Goal: Task Accomplishment & Management: Manage account settings

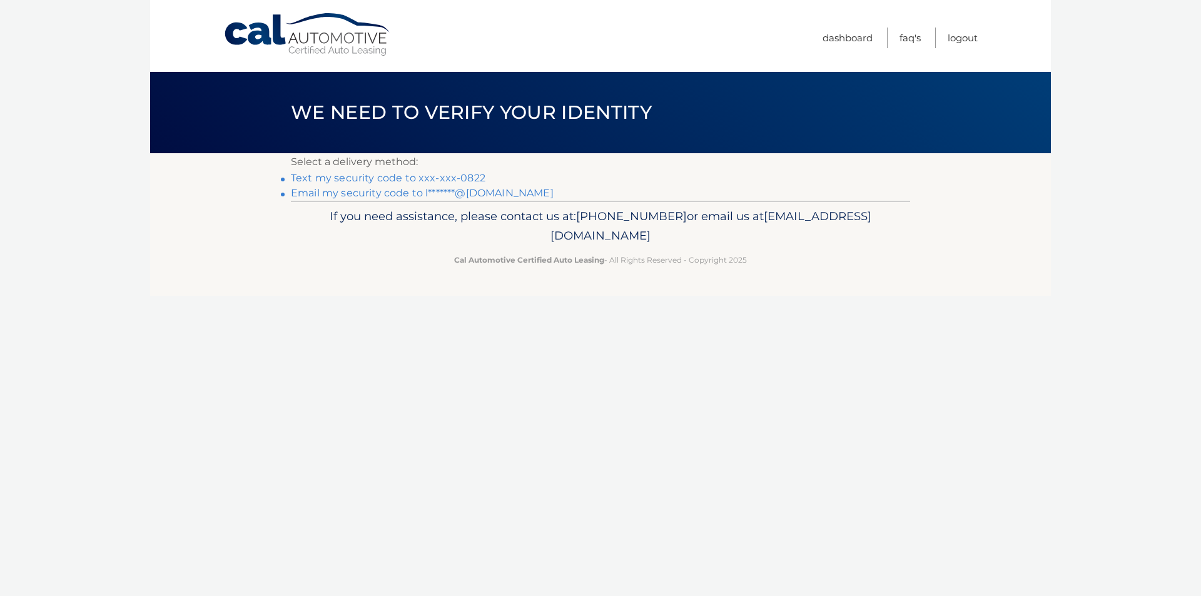
click at [432, 175] on link "Text my security code to xxx-xxx-0822" at bounding box center [388, 178] width 195 height 12
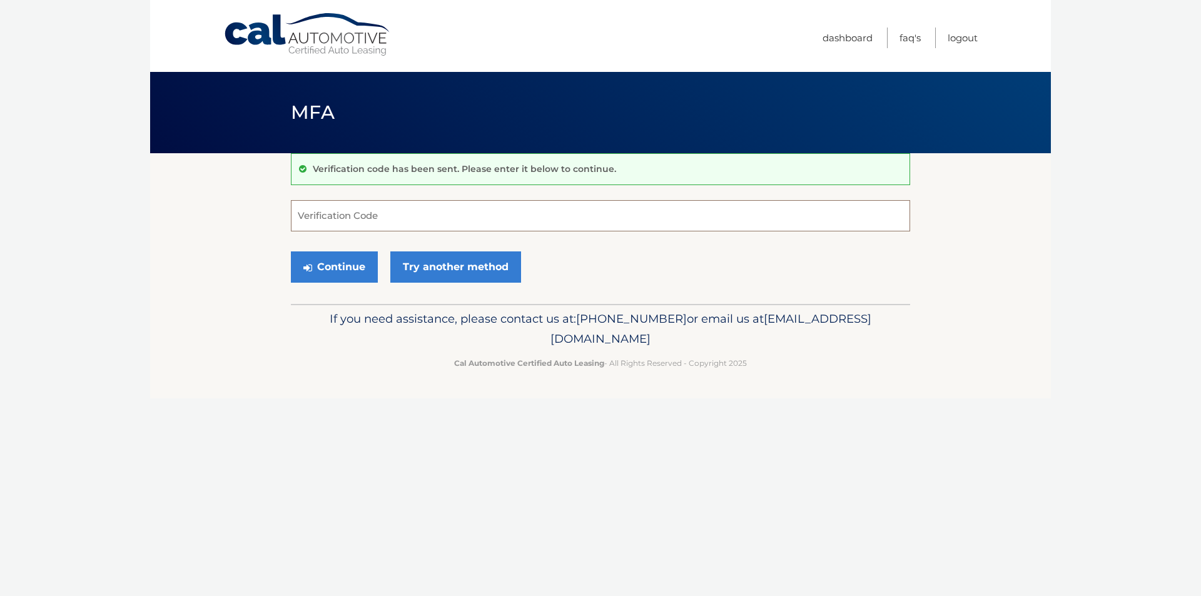
click at [383, 203] on input "Verification Code" at bounding box center [600, 215] width 619 height 31
type input "235003"
click at [347, 263] on button "Continue" at bounding box center [334, 266] width 87 height 31
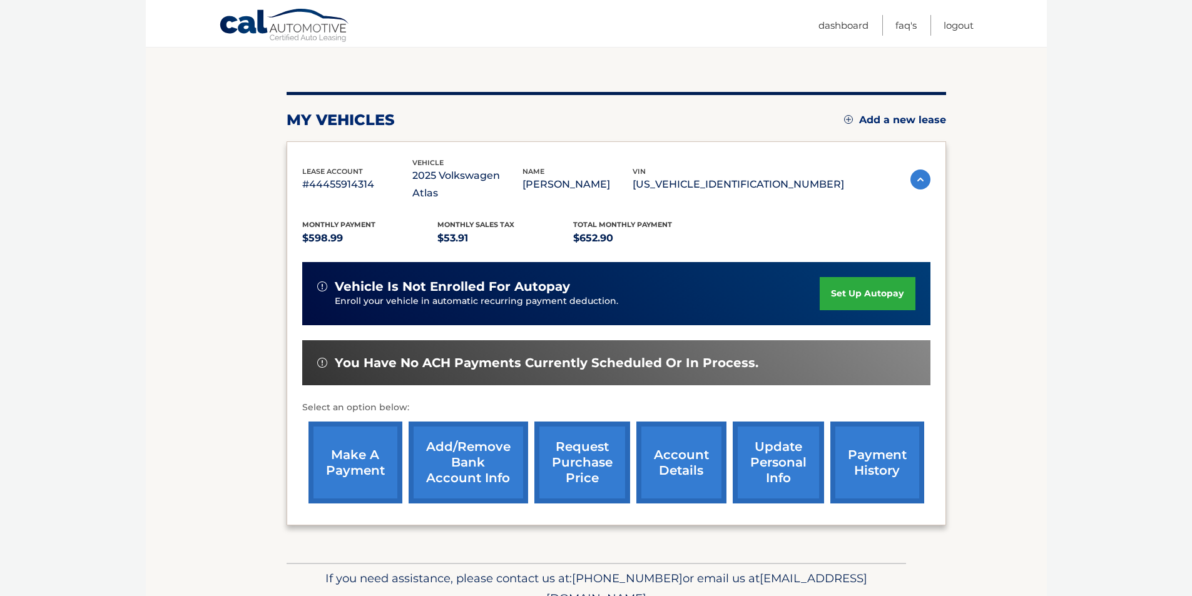
scroll to position [125, 0]
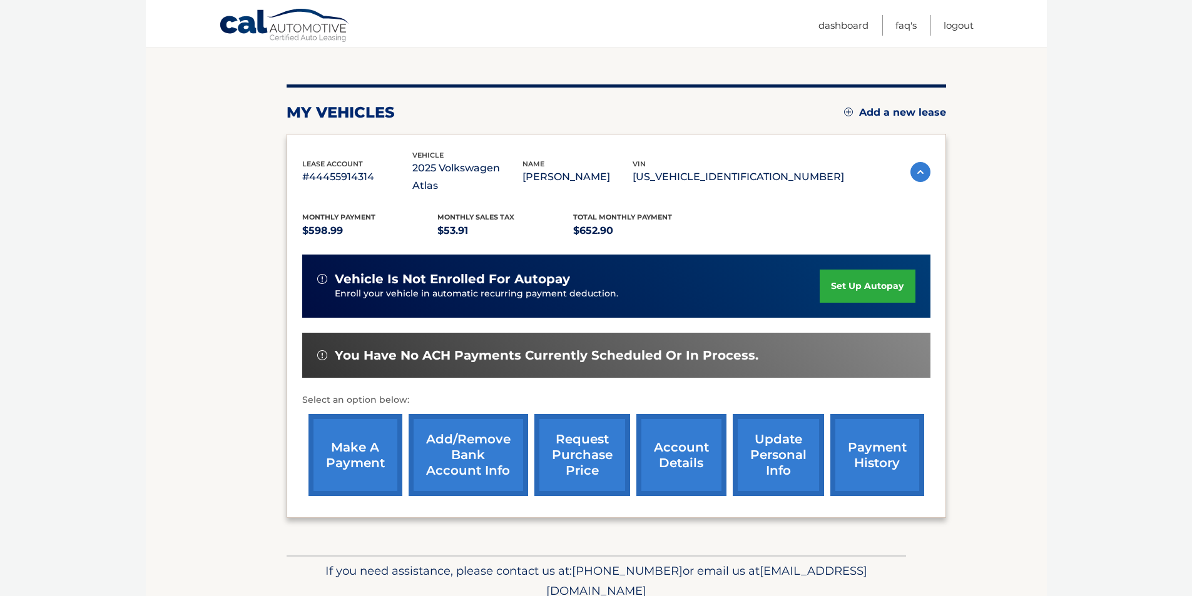
click at [373, 444] on link "make a payment" at bounding box center [355, 455] width 94 height 82
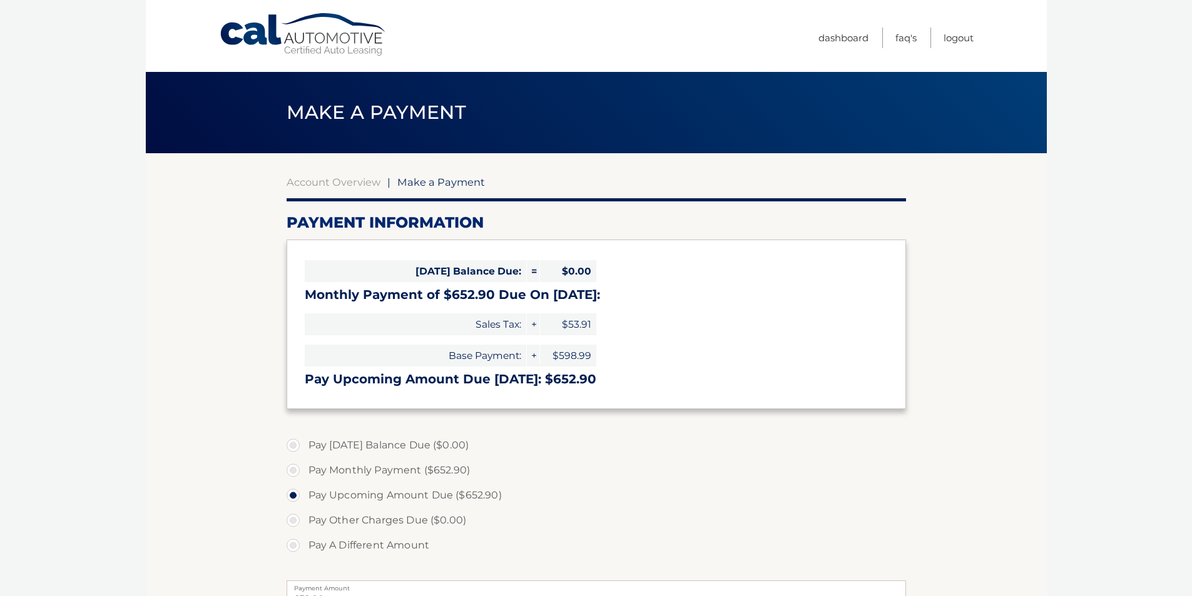
select select "ZjNhMTg1MmMtMzkyZi00NTI1LWJjMTAtMjQ0NDUyODU5NzQ1"
click at [955, 38] on link "Logout" at bounding box center [958, 38] width 30 height 21
